Goal: Task Accomplishment & Management: Manage account settings

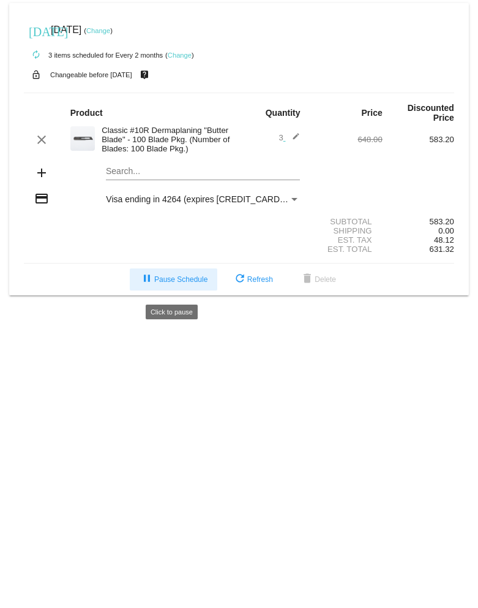
click at [184, 283] on span "pause Pause Schedule" at bounding box center [174, 279] width 68 height 9
click at [147, 286] on mat-icon "play_arrow" at bounding box center [144, 279] width 15 height 15
click at [110, 31] on link "Change" at bounding box center [98, 30] width 24 height 7
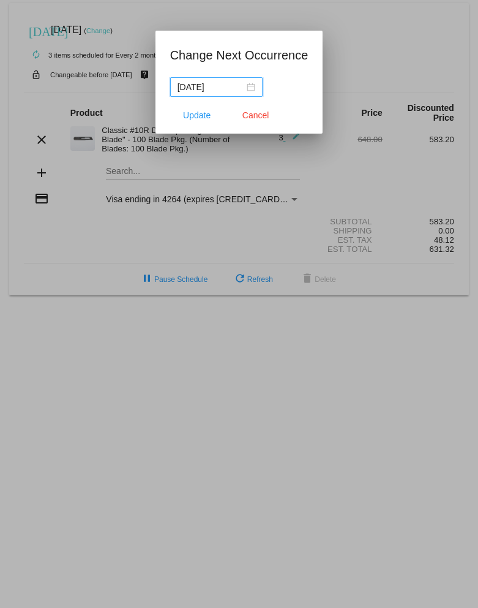
click at [241, 89] on div "[DATE]" at bounding box center [217, 86] width 78 height 13
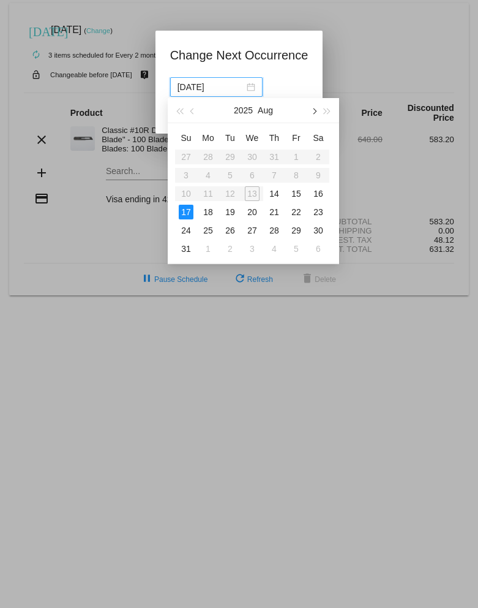
click at [316, 112] on span "button" at bounding box center [314, 111] width 6 height 6
click at [253, 225] on div "1" at bounding box center [252, 230] width 15 height 15
type input "[DATE]"
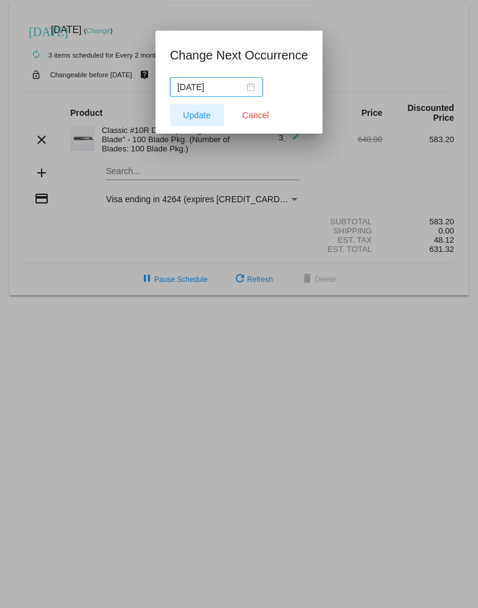
click at [211, 113] on button "Update" at bounding box center [197, 115] width 54 height 22
